Goal: Book appointment/travel/reservation

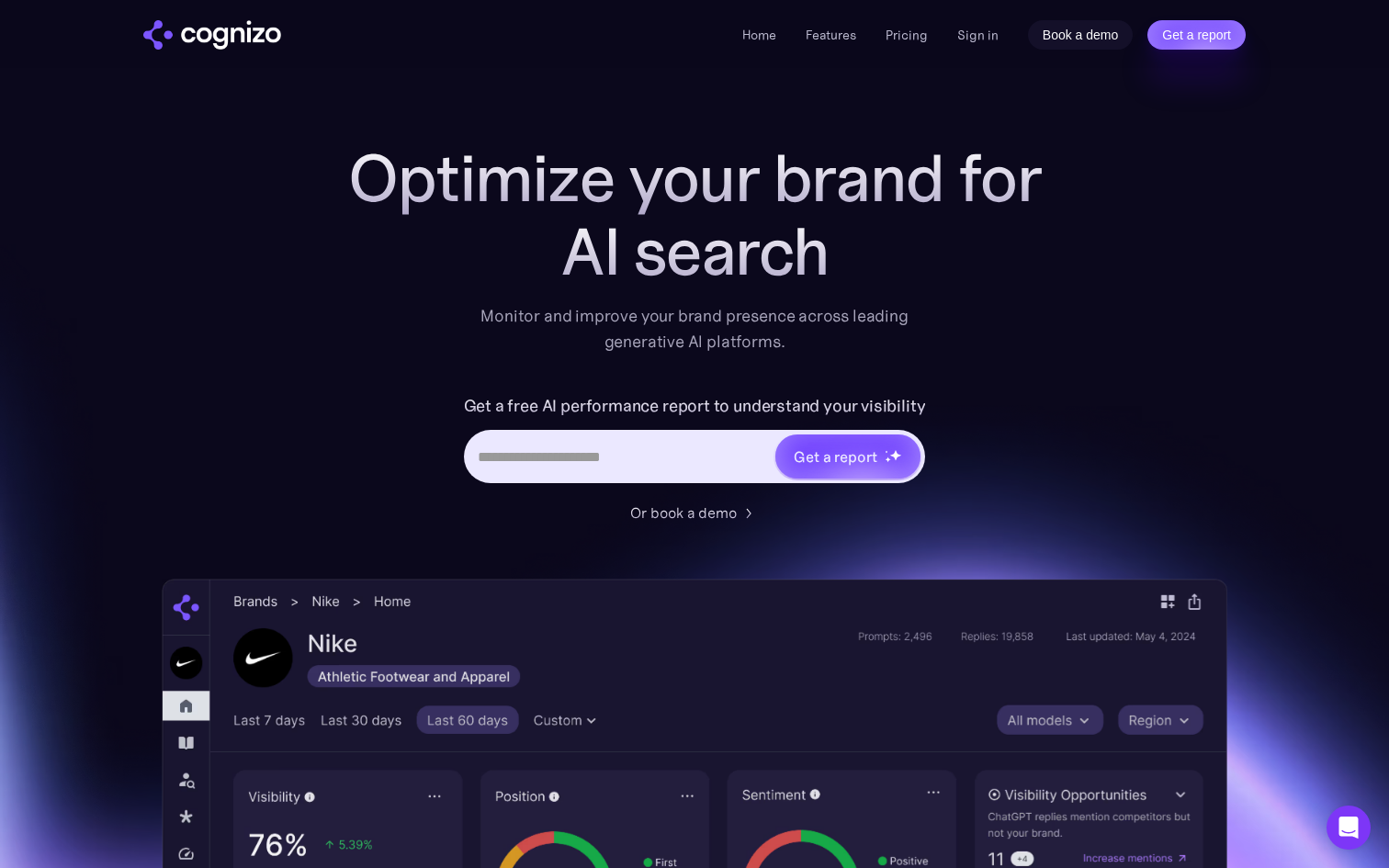
click at [1070, 34] on link "Book a demo" at bounding box center [1080, 35] width 105 height 30
